Goal: Task Accomplishment & Management: Use online tool/utility

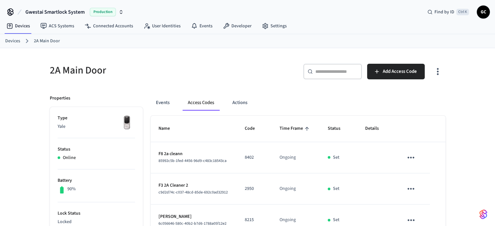
click at [14, 40] on link "Devices" at bounding box center [12, 41] width 15 height 7
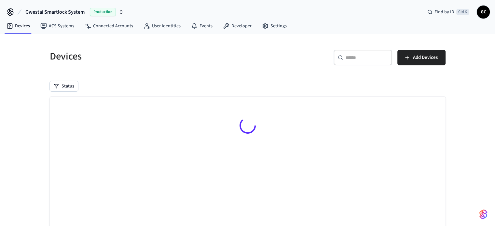
drag, startPoint x: 351, startPoint y: 63, endPoint x: 350, endPoint y: 58, distance: 4.3
click at [350, 63] on div "​ ​" at bounding box center [363, 58] width 59 height 16
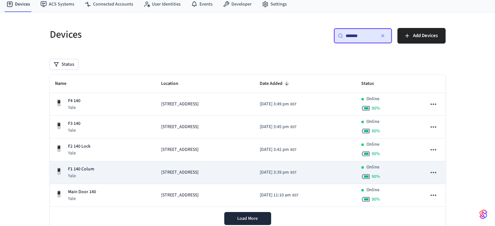
scroll to position [46, 0]
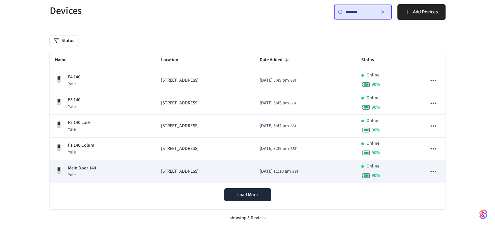
type input "*******"
click at [164, 172] on span "[STREET_ADDRESS]" at bounding box center [179, 171] width 37 height 7
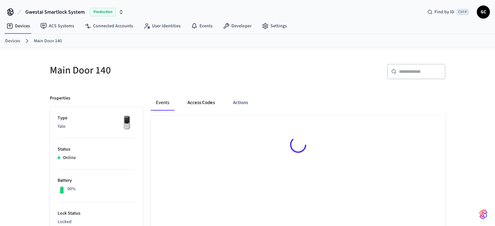
click at [207, 103] on button "Access Codes" at bounding box center [201, 103] width 38 height 16
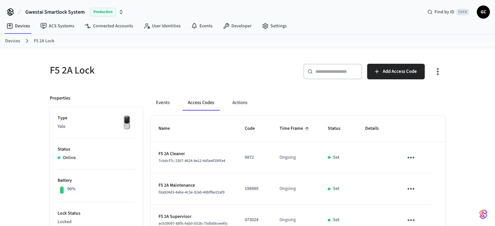
click at [5, 39] on div "Devices F5 2A Lock" at bounding box center [247, 41] width 495 height 14
click at [16, 43] on link "Devices" at bounding box center [12, 41] width 15 height 7
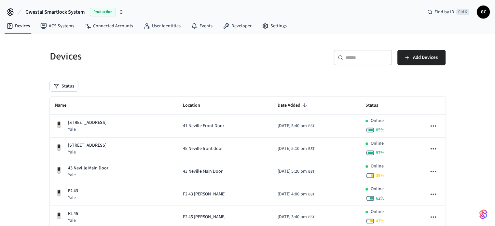
drag, startPoint x: 378, startPoint y: 58, endPoint x: 363, endPoint y: 65, distance: 16.2
click at [377, 58] on input "text" at bounding box center [367, 57] width 42 height 7
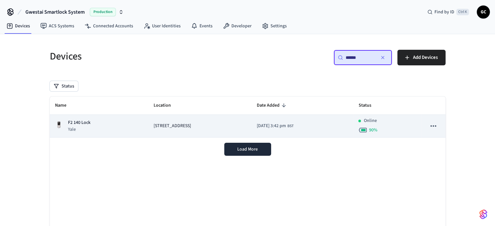
type input "******"
click at [163, 130] on td "[STREET_ADDRESS]" at bounding box center [199, 126] width 103 height 23
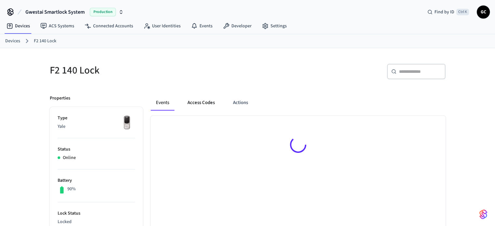
click at [207, 103] on button "Access Codes" at bounding box center [201, 103] width 38 height 16
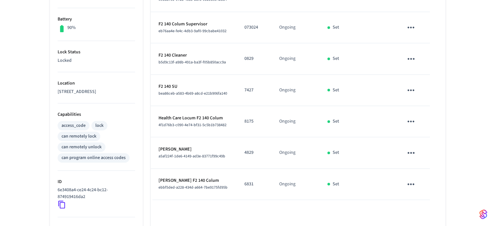
scroll to position [228, 0]
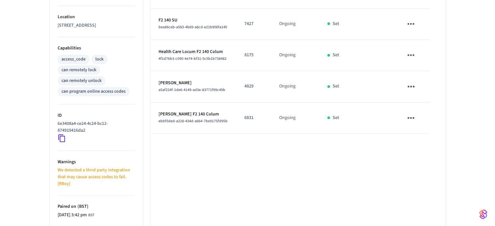
click at [249, 118] on p "6831" at bounding box center [254, 118] width 19 height 7
drag, startPoint x: 249, startPoint y: 118, endPoint x: 235, endPoint y: 79, distance: 41.0
click at [248, 118] on p "6831" at bounding box center [254, 118] width 19 height 7
copy p "6831"
